Goal: Communication & Community: Ask a question

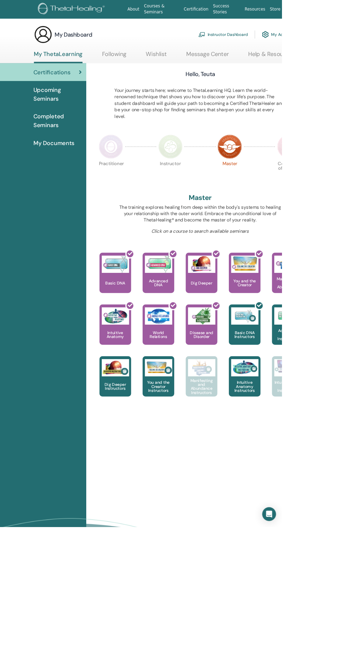
click at [63, 152] on span "Completed Seminars" at bounding box center [70, 147] width 59 height 21
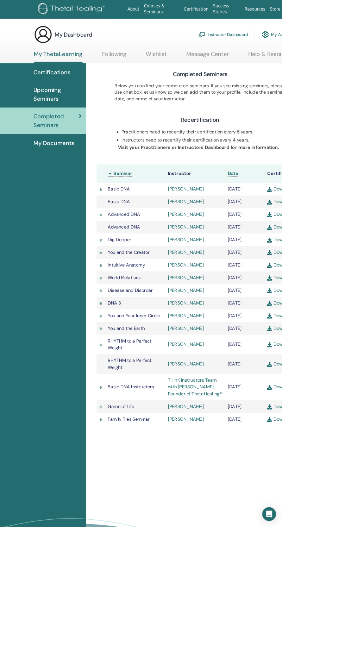
click at [326, 67] on link "Help & Resources" at bounding box center [332, 69] width 57 height 14
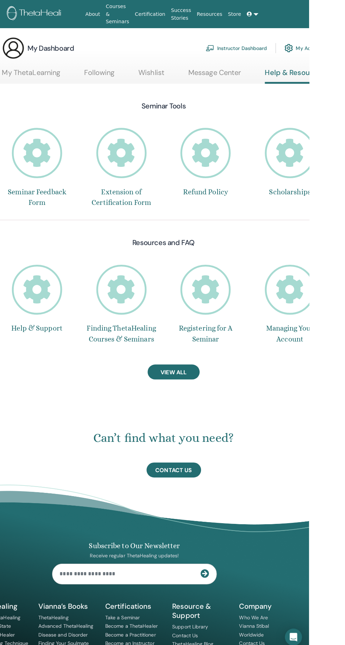
click at [71, 151] on icon at bounding box center [76, 151] width 50 height 50
click at [80, 288] on icon at bounding box center [76, 287] width 50 height 50
click at [214, 463] on span "Contact Us" at bounding box center [211, 464] width 36 height 7
click at [191, 570] on input "text" at bounding box center [165, 567] width 146 height 20
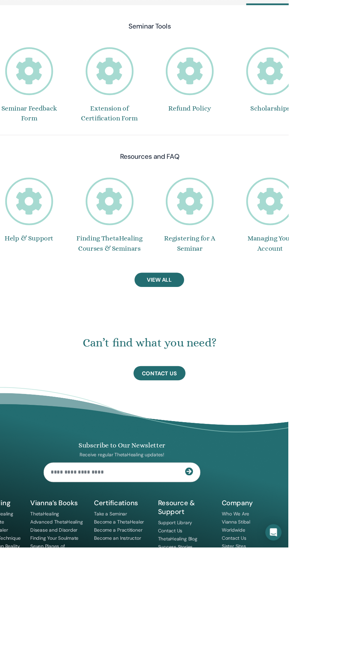
click at [219, 467] on span "Contact Us" at bounding box center [211, 464] width 36 height 7
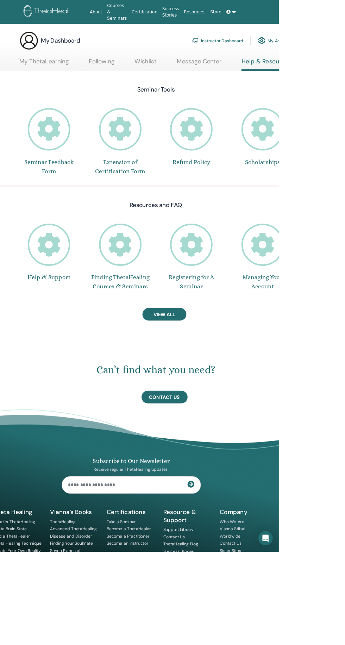
click at [271, 48] on link "Instructor Dashboard" at bounding box center [273, 47] width 61 height 15
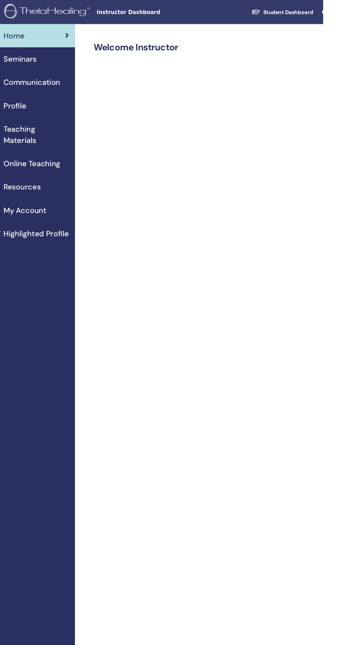
click at [345, 12] on link at bounding box center [350, 11] width 17 height 13
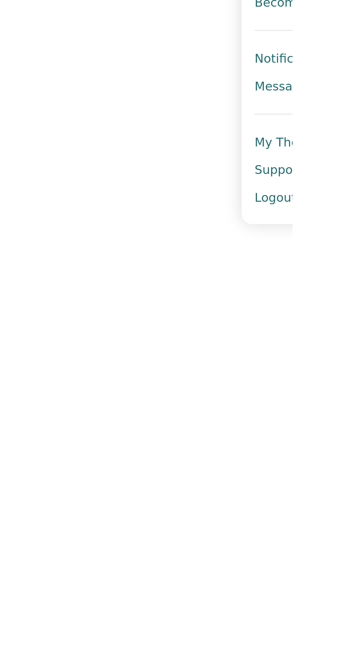
click at [342, 158] on span "Support" at bounding box center [339, 160] width 19 height 6
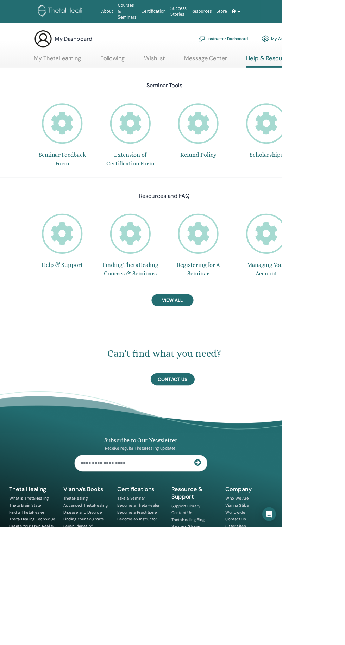
click at [220, 369] on span "View All" at bounding box center [212, 367] width 26 height 7
click at [333, 634] on icon "Open Intercom Messenger" at bounding box center [329, 629] width 7 height 8
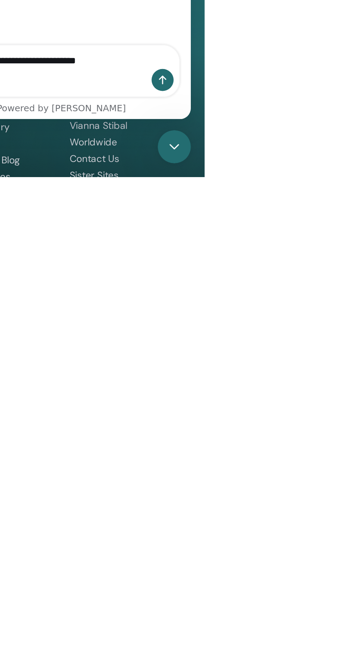
type textarea "**********"
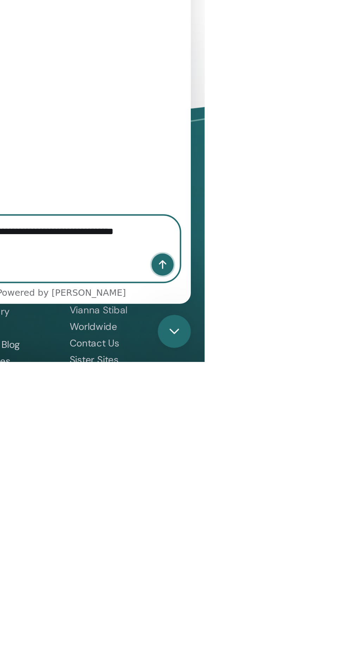
click at [42, 45] on icon "Send a message…" at bounding box center [42, 47] width 4 height 5
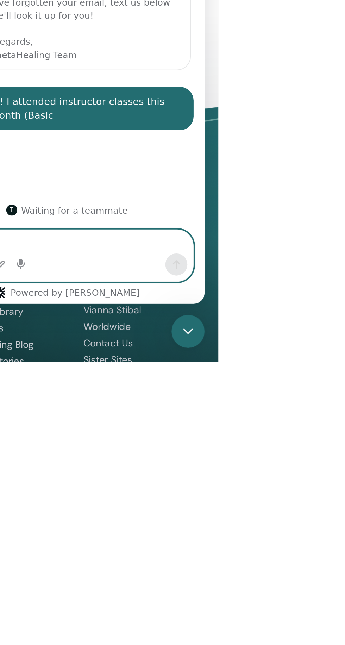
click at [9, 31] on textarea "Message…" at bounding box center [-1, 35] width 129 height 12
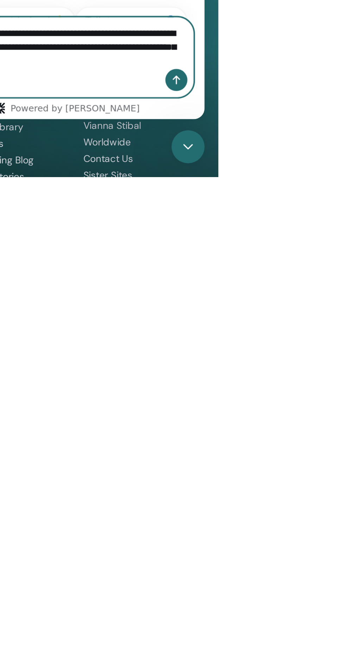
scroll to position [7, 0]
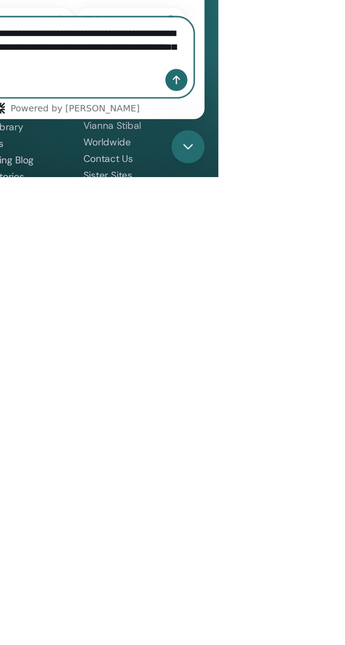
scroll to position [1, 0]
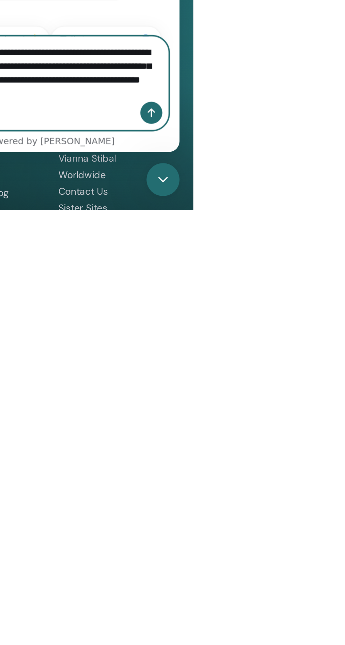
scroll to position [8, 0]
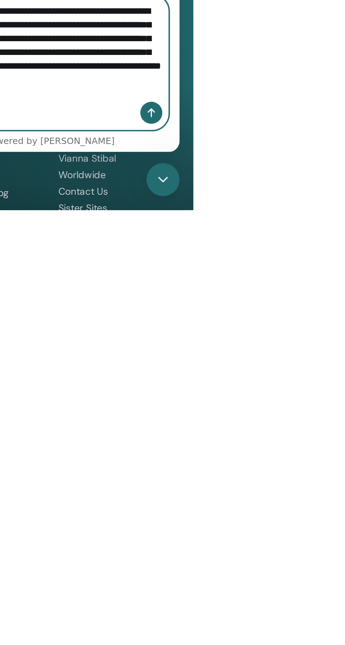
scroll to position [9, 0]
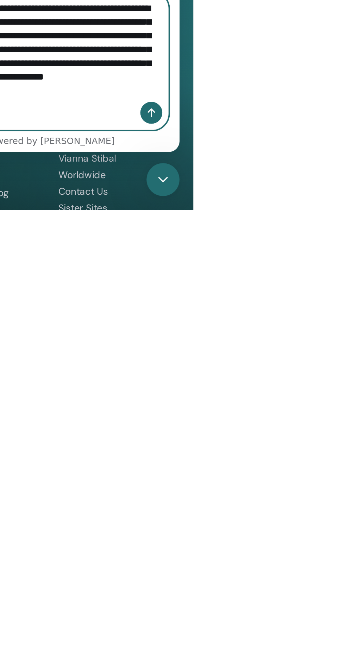
type textarea "**********"
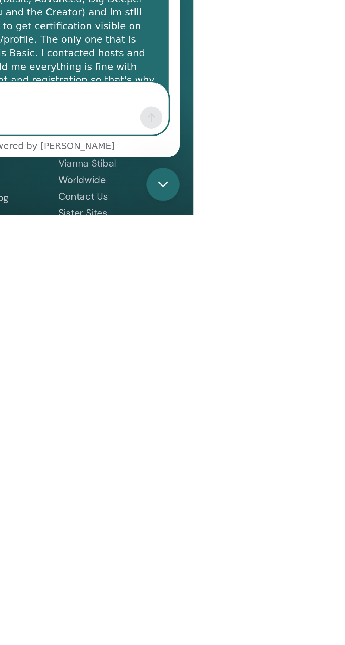
scroll to position [196, 0]
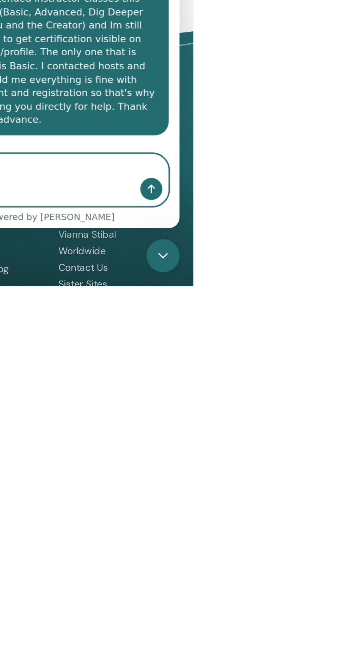
type textarea "**********"
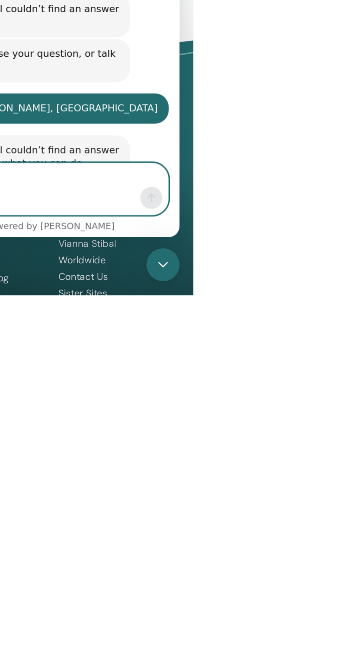
scroll to position [291, 0]
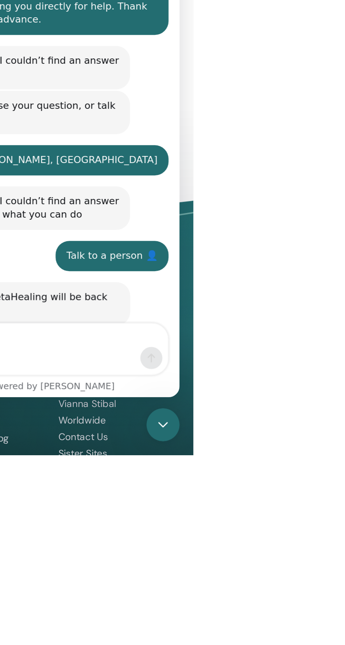
scroll to position [342, 0]
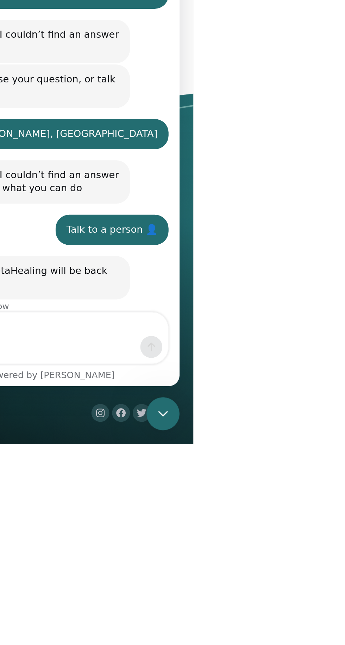
scroll to position [0, 0]
